Goal: Check status: Check status

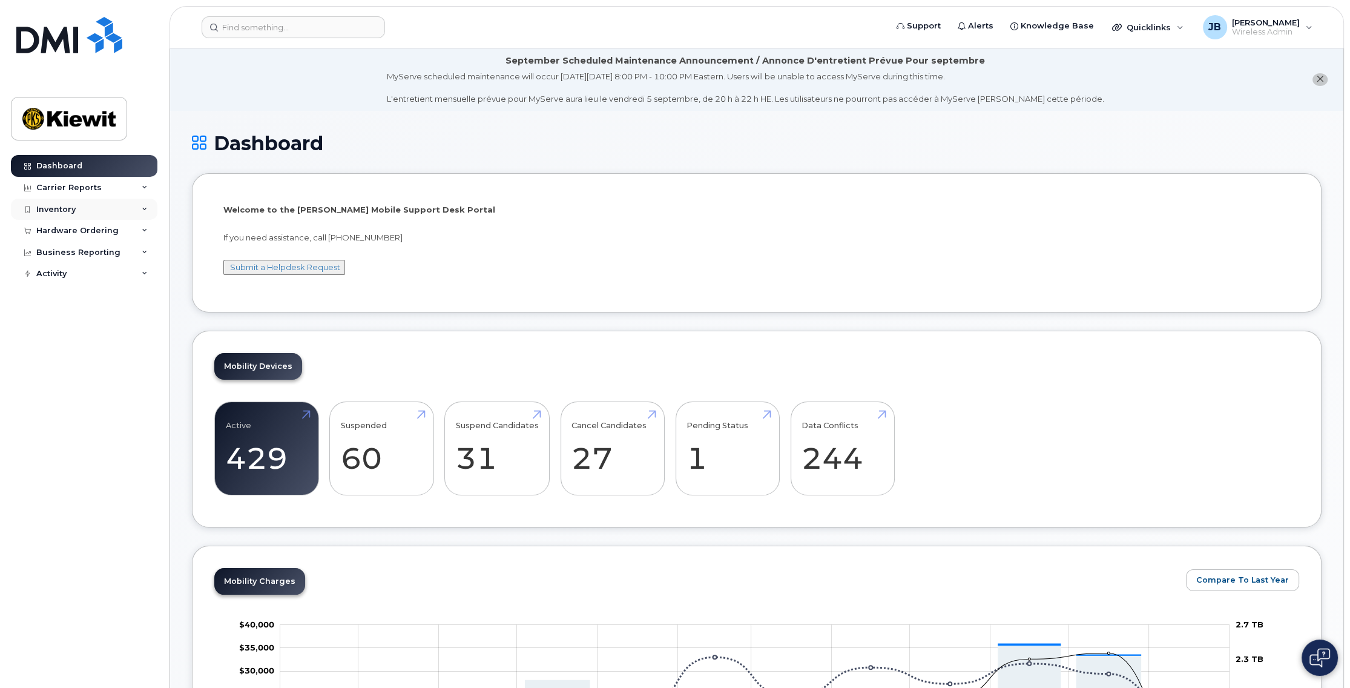
click at [67, 209] on div "Inventory" at bounding box center [55, 210] width 39 height 10
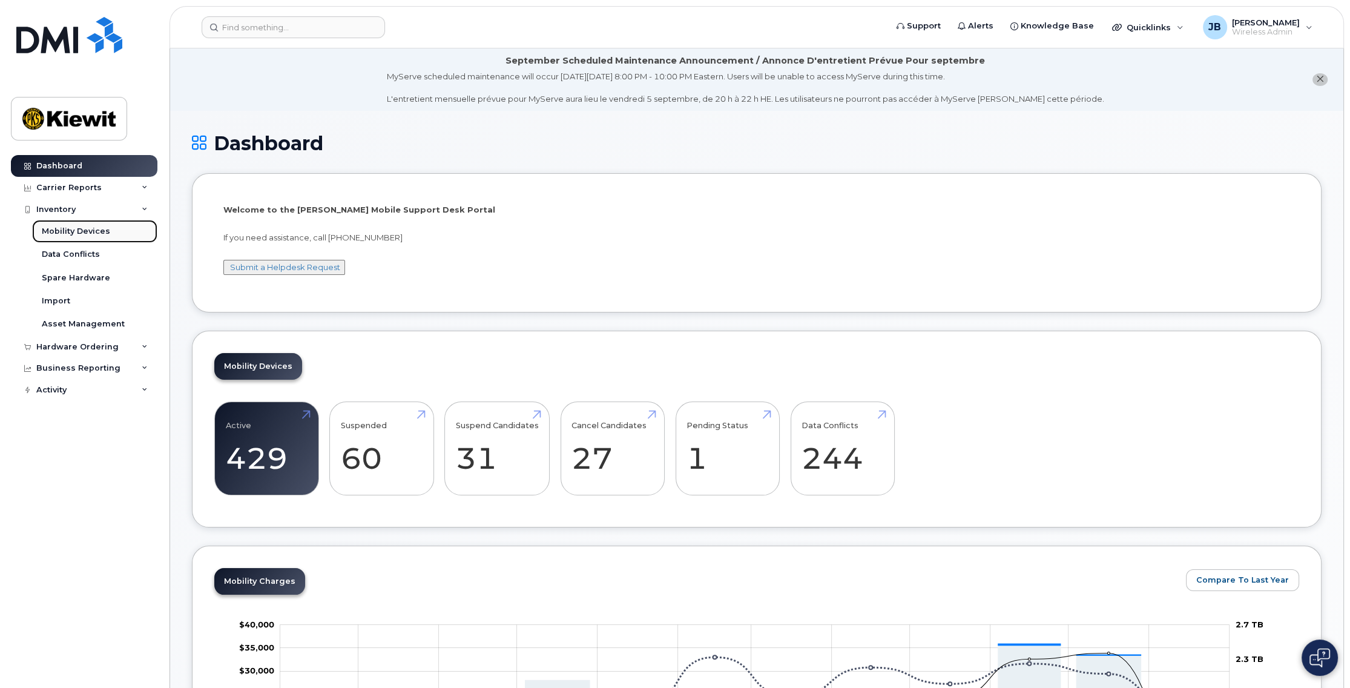
click at [77, 232] on div "Mobility Devices" at bounding box center [76, 231] width 68 height 11
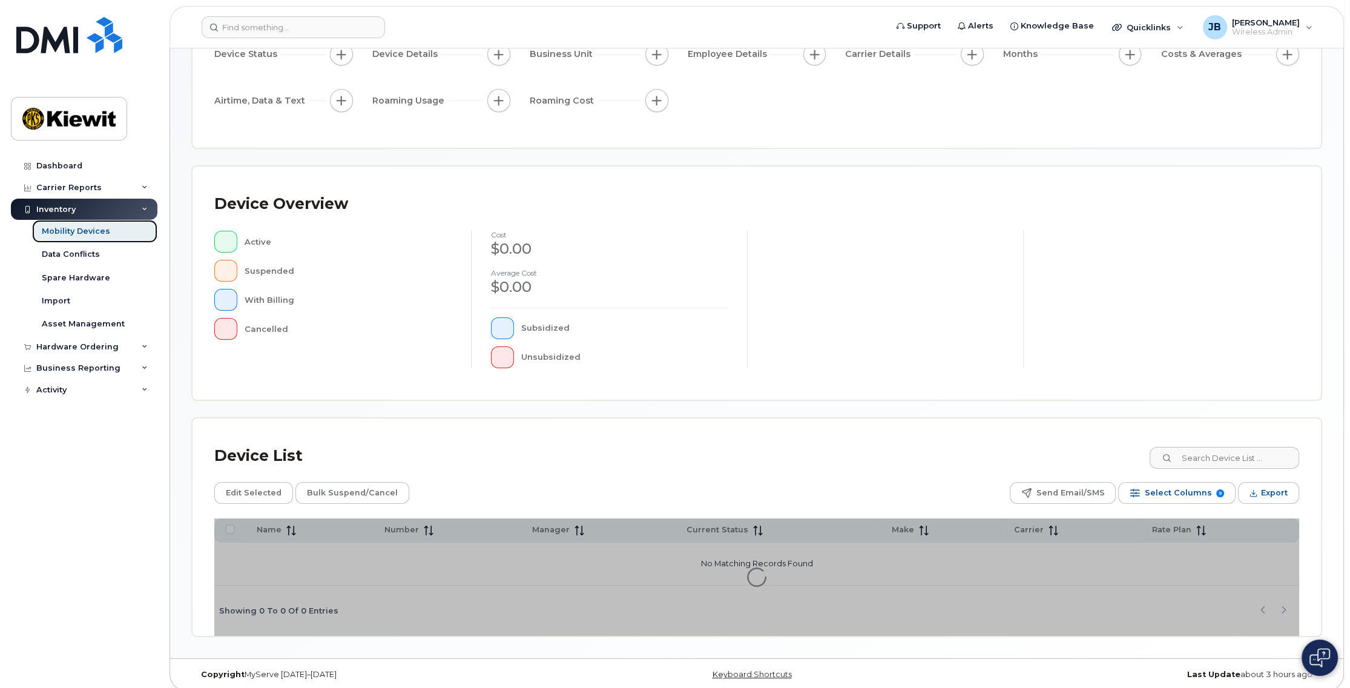
scroll to position [143, 0]
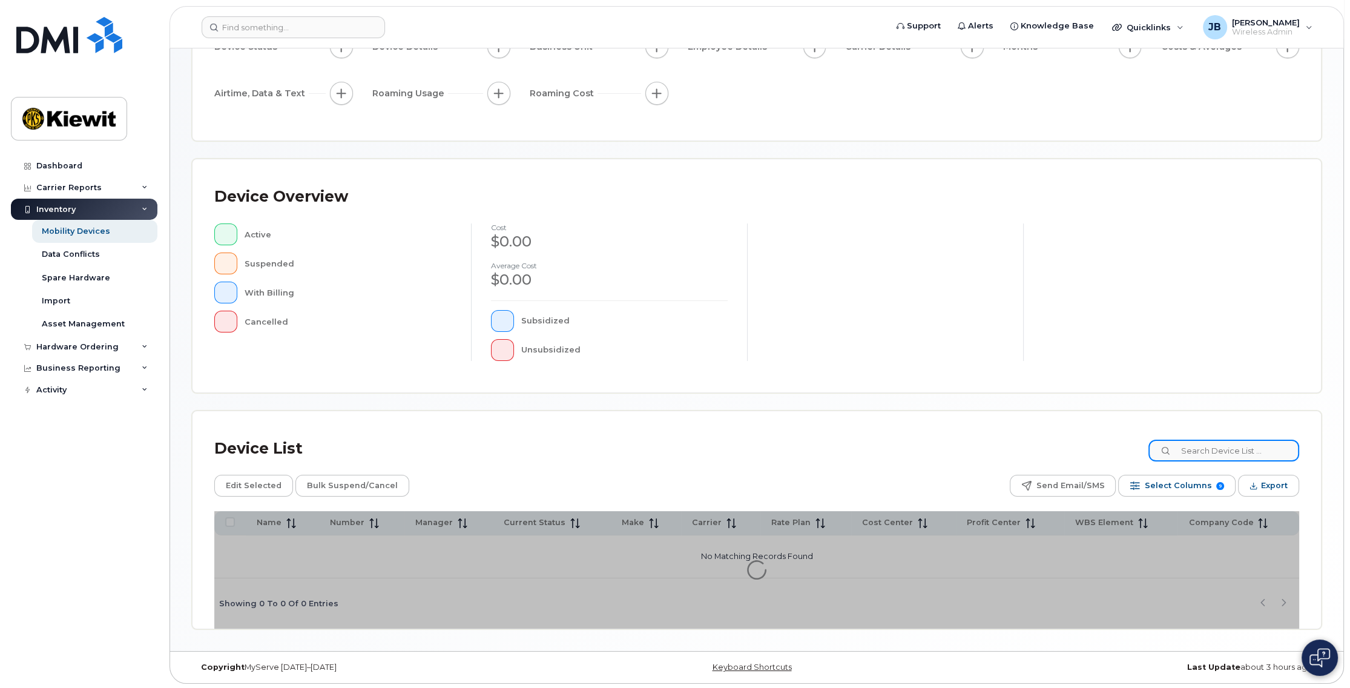
click at [1212, 449] on input at bounding box center [1224, 451] width 151 height 22
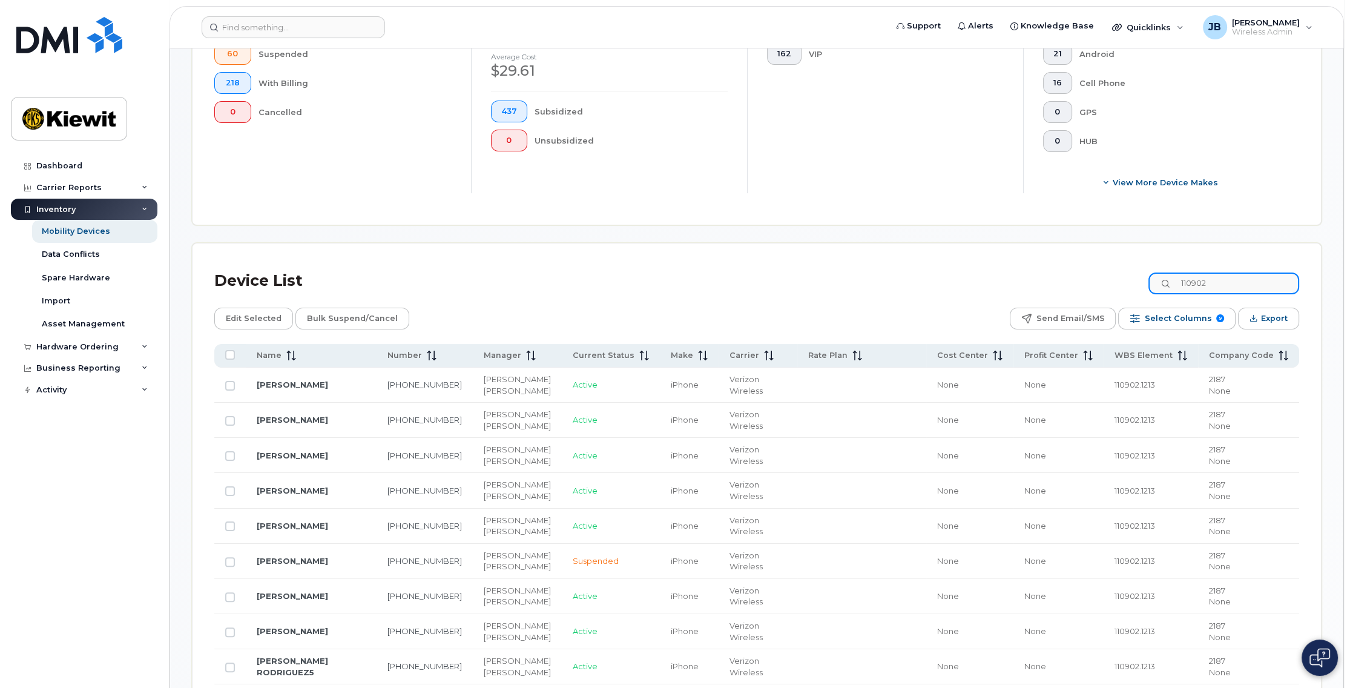
scroll to position [383, 0]
drag, startPoint x: 1235, startPoint y: 281, endPoint x: 1179, endPoint y: 279, distance: 56.4
click at [1179, 279] on div "110902" at bounding box center [1224, 284] width 151 height 22
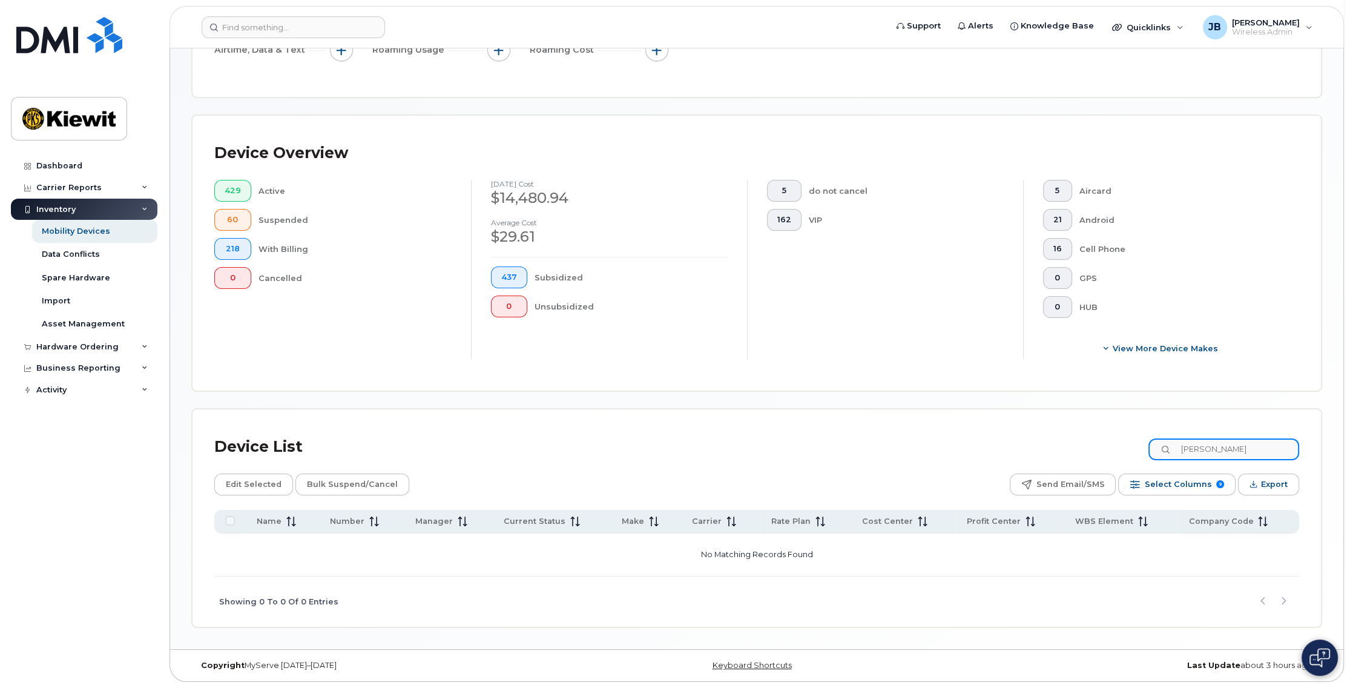
scroll to position [216, 0]
drag, startPoint x: 1238, startPoint y: 451, endPoint x: 1170, endPoint y: 452, distance: 67.8
click at [1172, 452] on input "[PERSON_NAME]" at bounding box center [1224, 451] width 151 height 22
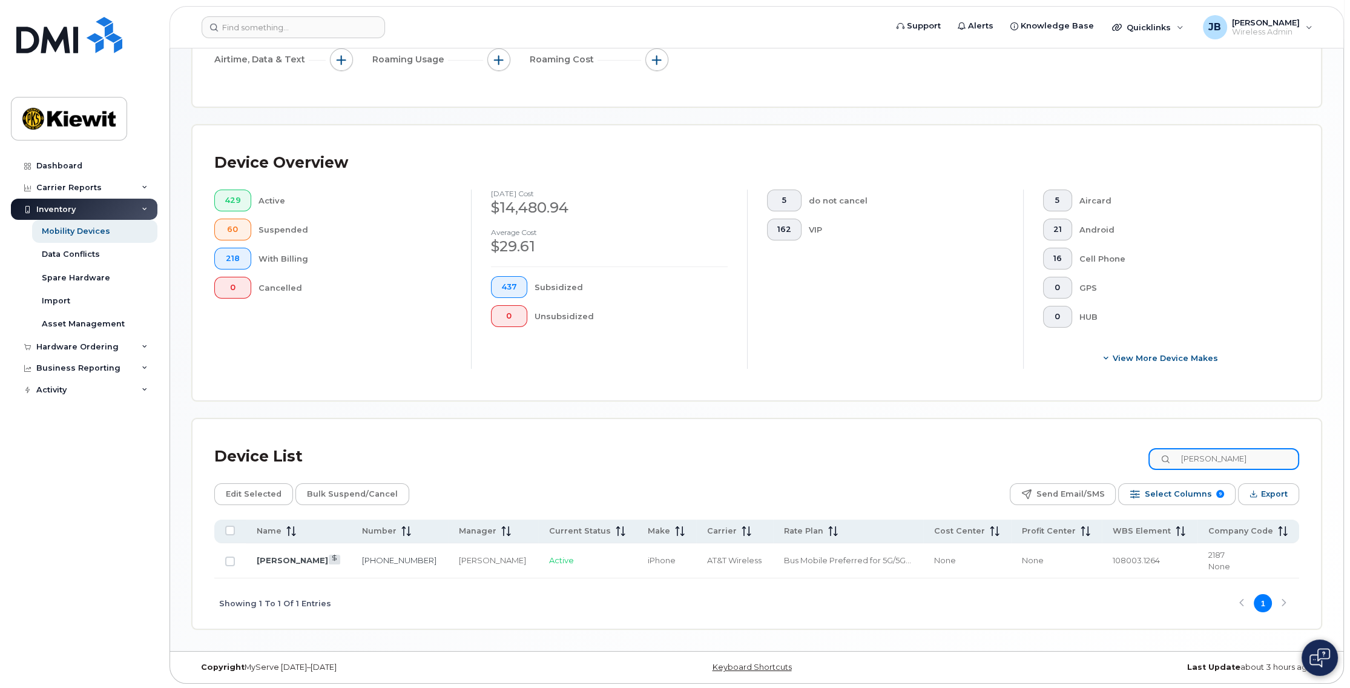
type input "[PERSON_NAME]"
drag, startPoint x: 1219, startPoint y: 460, endPoint x: 1166, endPoint y: 459, distance: 53.3
click at [1166, 459] on input "[PERSON_NAME]" at bounding box center [1224, 459] width 151 height 22
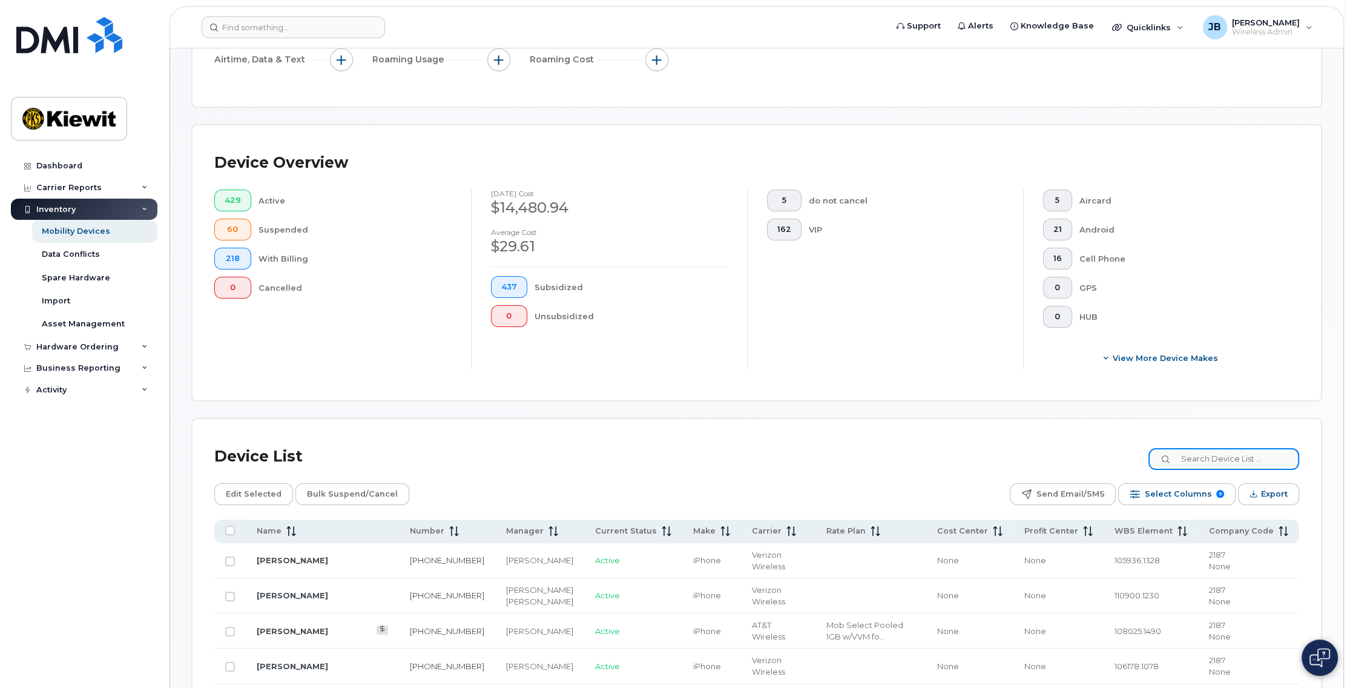
scroll to position [383, 0]
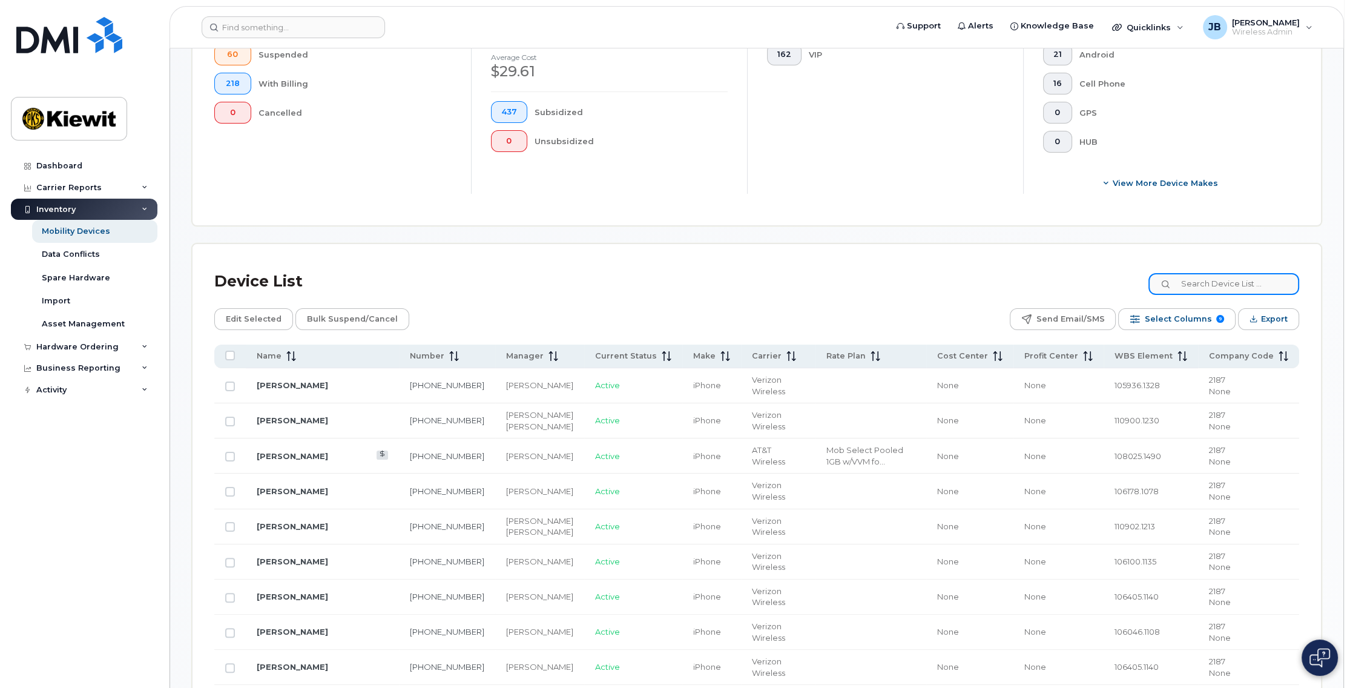
click at [1230, 285] on input at bounding box center [1224, 284] width 151 height 22
type input "106178"
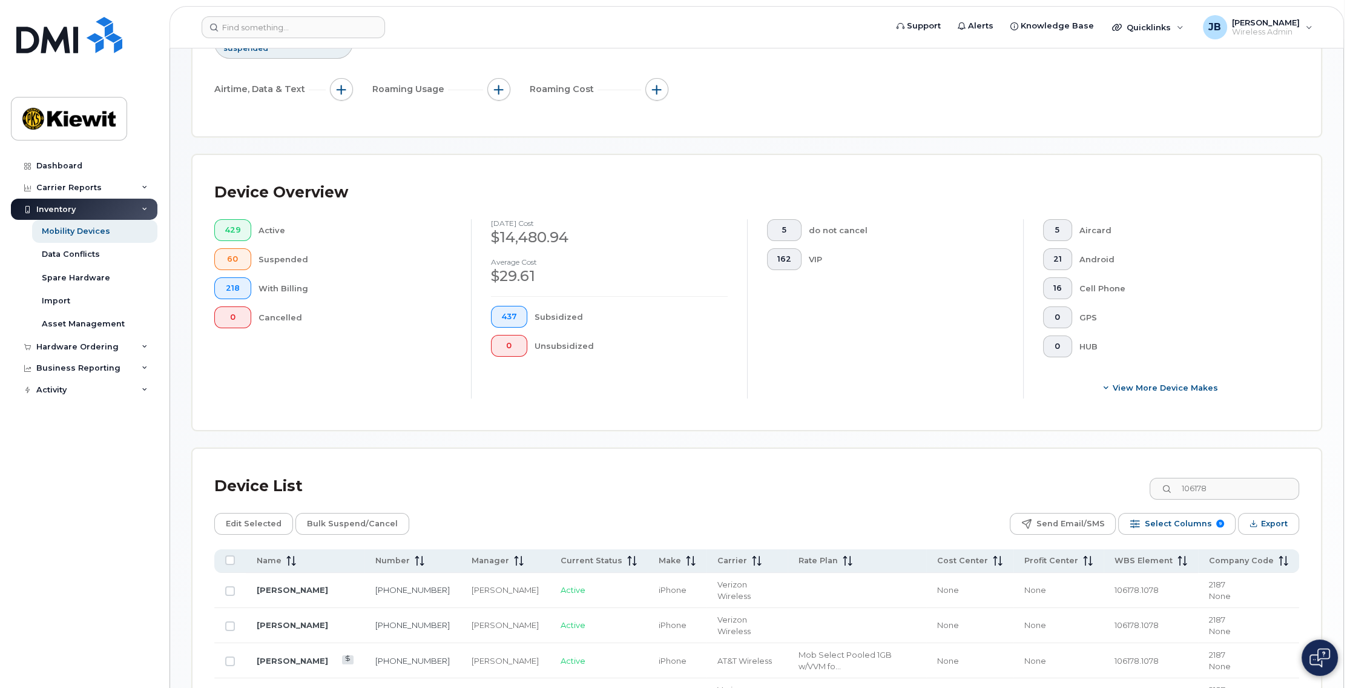
scroll to position [0, 0]
